Goal: Transaction & Acquisition: Obtain resource

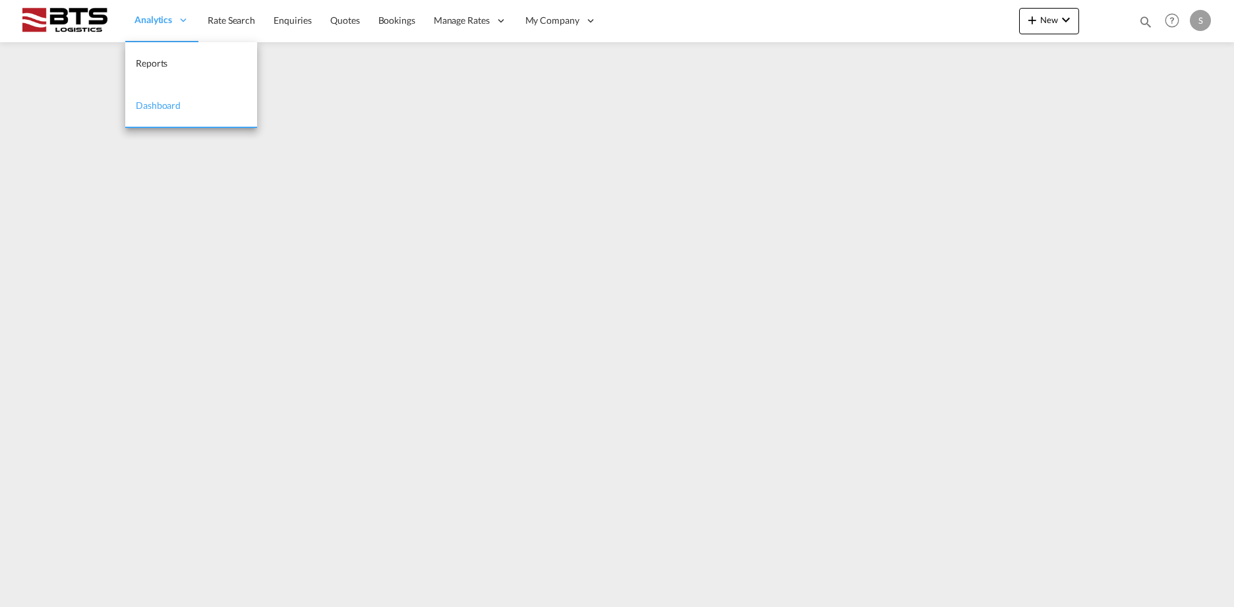
click at [129, 20] on div "Analytics" at bounding box center [161, 20] width 73 height 43
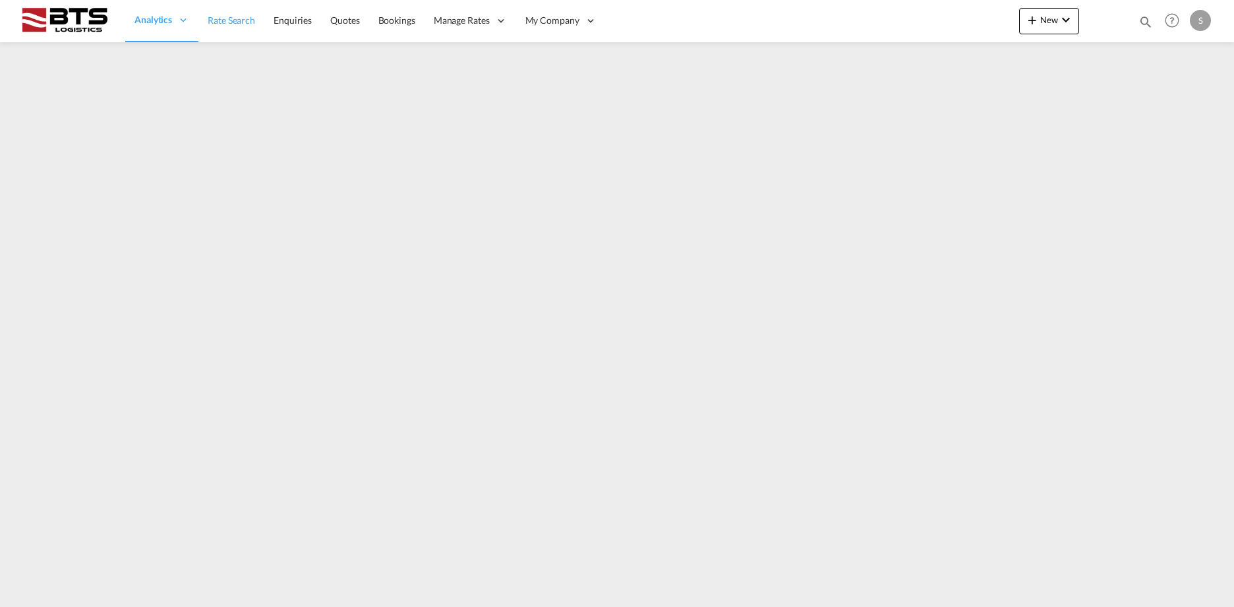
click at [231, 16] on span "Rate Search" at bounding box center [231, 20] width 47 height 11
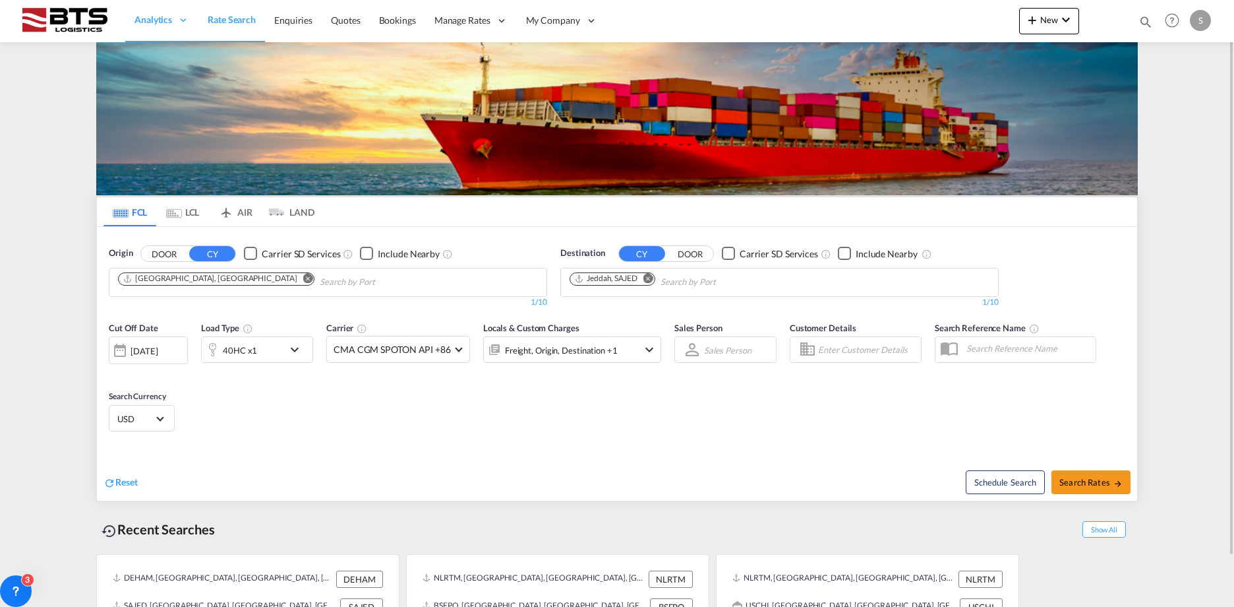
click at [294, 276] on button "Remove" at bounding box center [304, 279] width 20 height 13
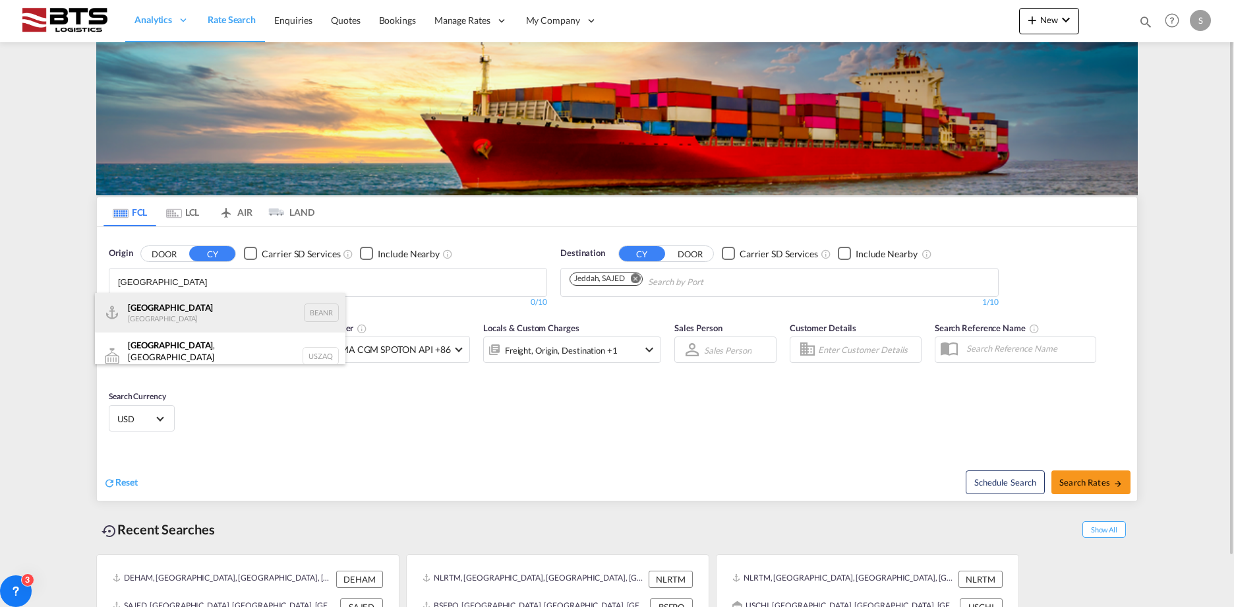
type input "[GEOGRAPHIC_DATA]"
click at [131, 311] on div "Antwerp [GEOGRAPHIC_DATA] BEANR" at bounding box center [220, 313] width 251 height 40
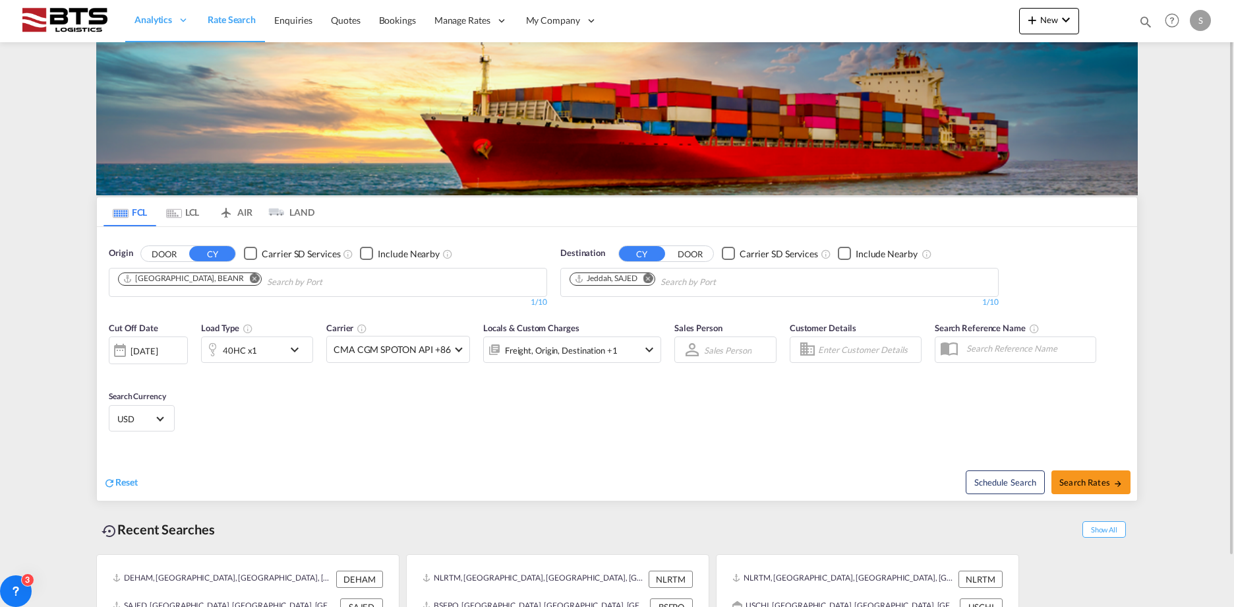
click at [651, 280] on md-icon "Remove" at bounding box center [649, 278] width 10 height 10
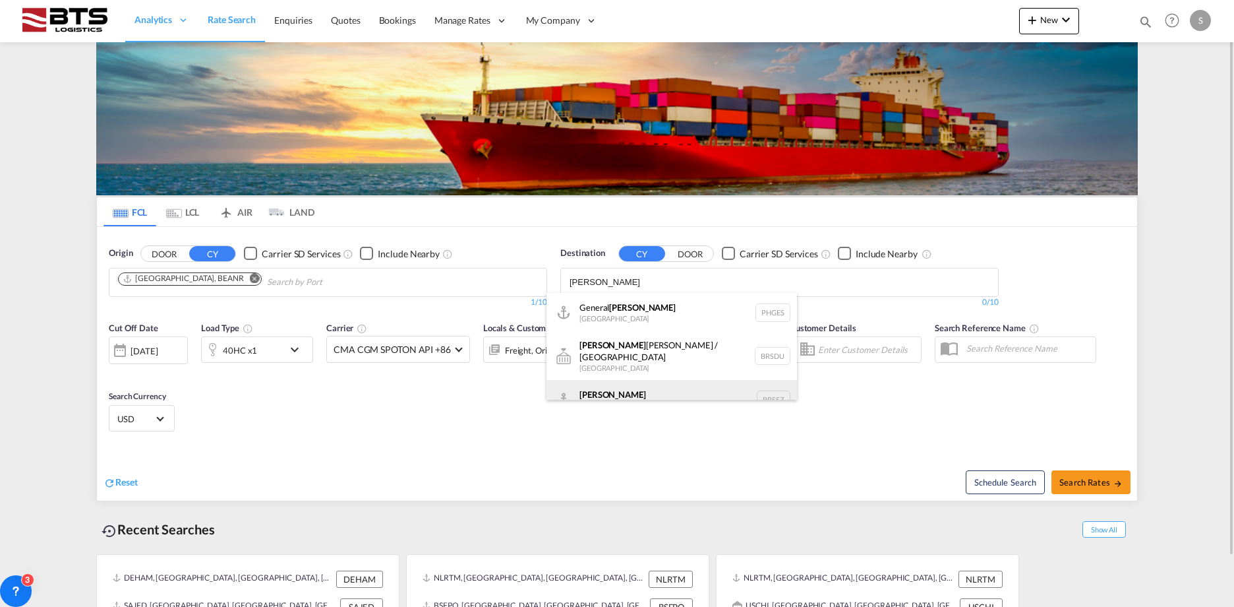
scroll to position [12, 0]
type input "[PERSON_NAME]"
click at [615, 376] on div "[PERSON_NAME] [GEOGRAPHIC_DATA] BRSSZ" at bounding box center [672, 388] width 251 height 40
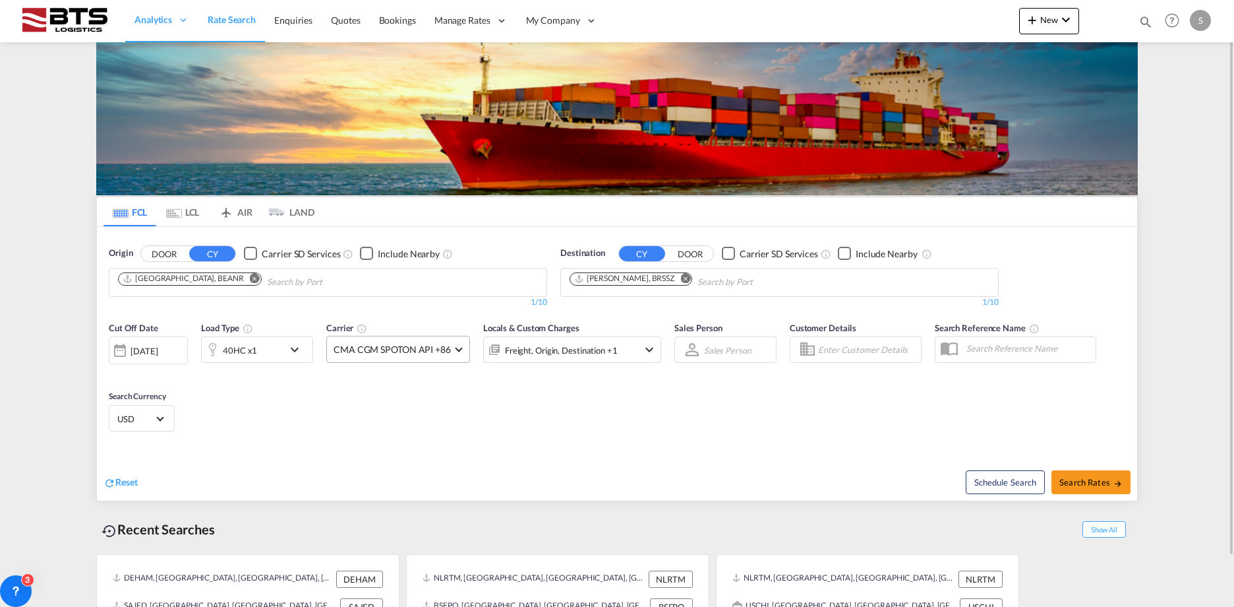
scroll to position [0, 0]
click at [237, 348] on div "40HC x1" at bounding box center [240, 350] width 34 height 18
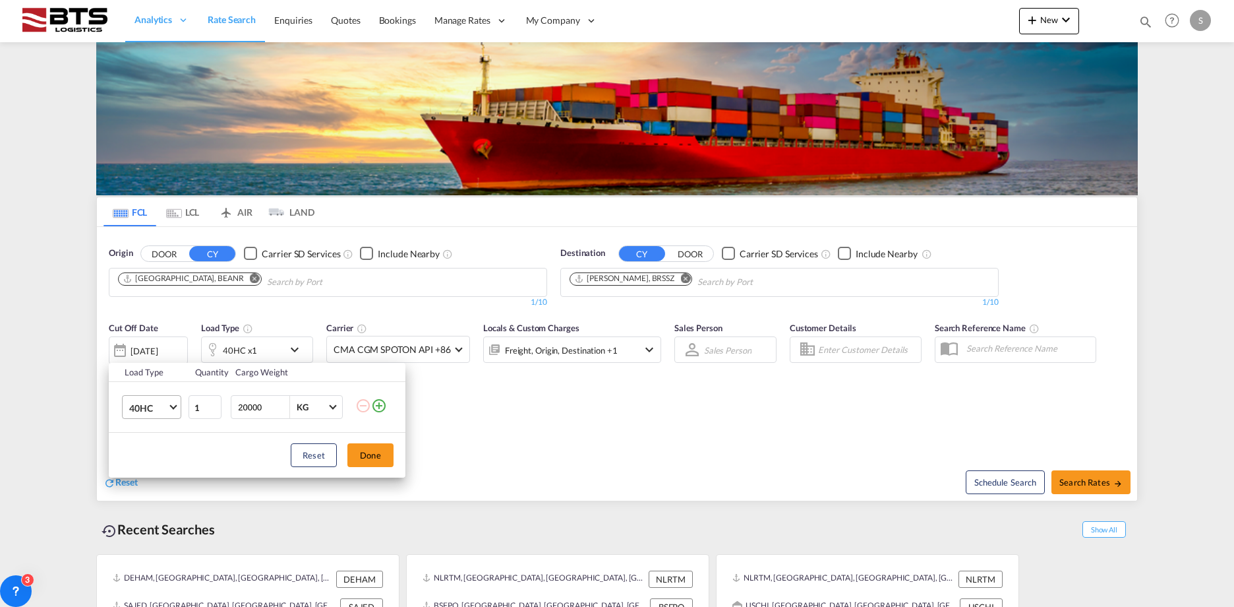
click at [155, 406] on span "40HC" at bounding box center [148, 408] width 38 height 13
click at [150, 351] on md-option "20GP" at bounding box center [164, 344] width 90 height 32
click at [365, 448] on button "Done" at bounding box center [371, 455] width 46 height 24
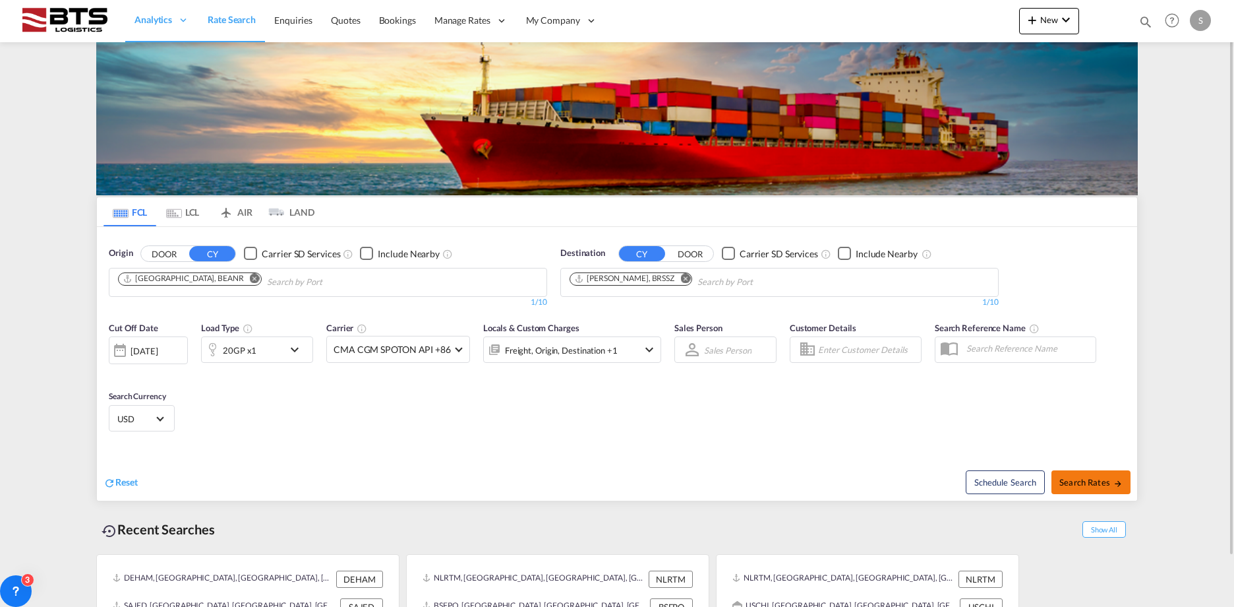
click at [1093, 479] on span "Search Rates" at bounding box center [1091, 482] width 63 height 11
type input "BEANR to BRSSZ / [DATE]"
